Goal: Navigation & Orientation: Find specific page/section

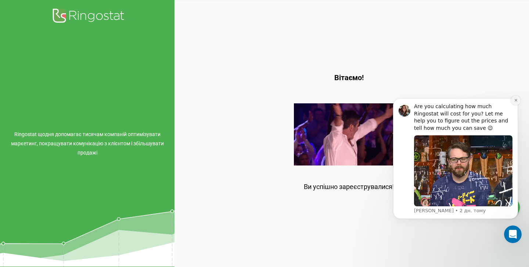
click at [515, 101] on icon "Dismiss notification" at bounding box center [516, 100] width 4 height 4
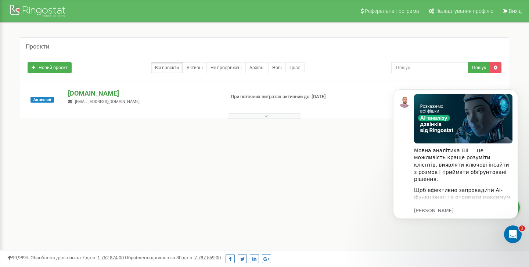
click at [89, 92] on p "[DOMAIN_NAME]" at bounding box center [143, 94] width 151 height 10
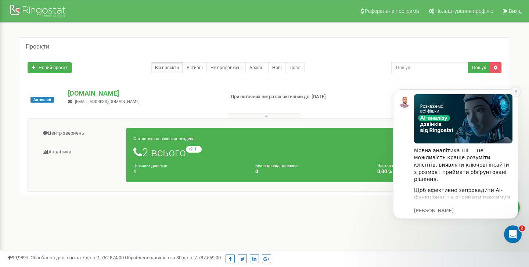
click at [516, 89] on button "Dismiss notification" at bounding box center [516, 92] width 10 height 10
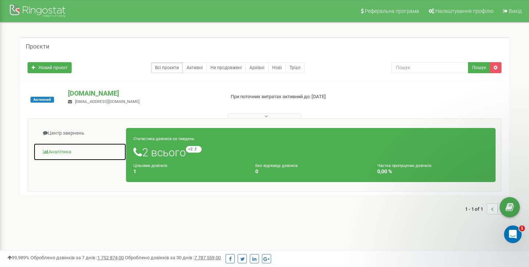
click at [45, 148] on link "Аналiтика" at bounding box center [79, 152] width 93 height 18
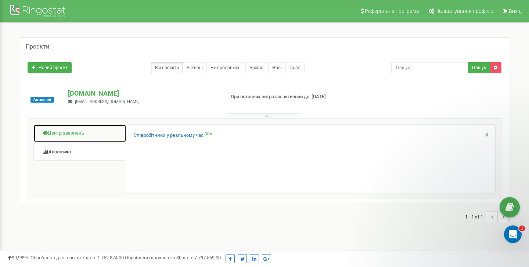
click at [65, 134] on link "Центр звернень" at bounding box center [79, 133] width 93 height 18
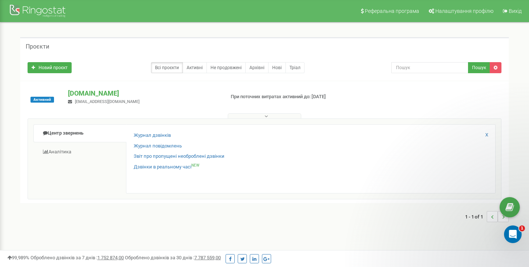
click at [269, 116] on button at bounding box center [264, 116] width 73 height 6
